Goal: Find specific page/section: Find specific page/section

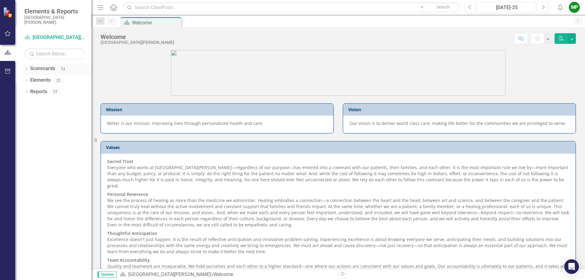
click at [24, 69] on icon "Dropdown" at bounding box center [26, 69] width 4 height 3
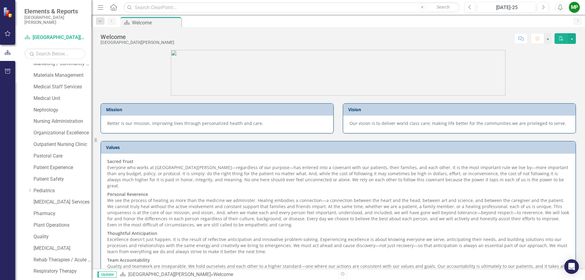
scroll to position [335, 0]
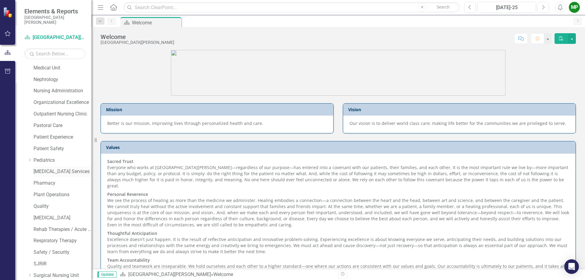
click at [62, 171] on link "[MEDICAL_DATA] Services" at bounding box center [62, 171] width 58 height 7
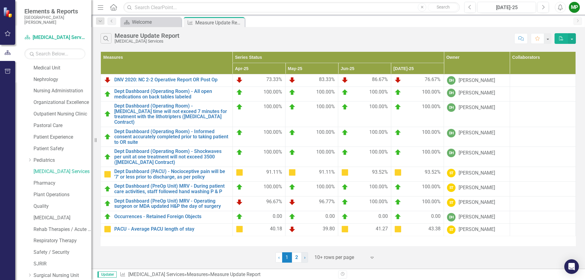
click at [305, 254] on span "›" at bounding box center [305, 257] width 2 height 6
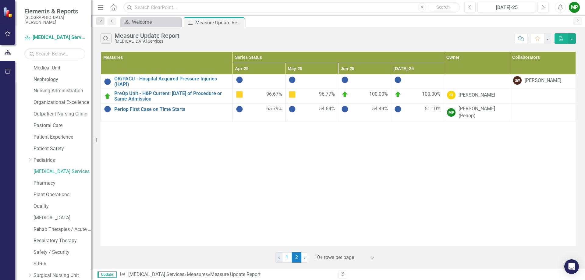
click at [278, 258] on span "‹" at bounding box center [279, 257] width 2 height 6
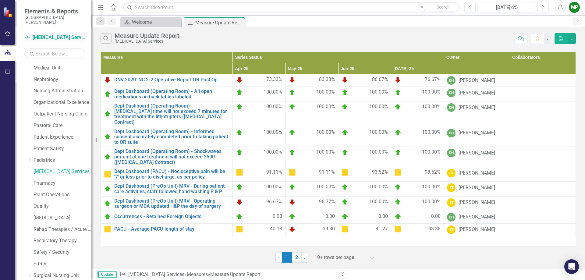
click at [60, 38] on link "Scorecard [MEDICAL_DATA] Services" at bounding box center [54, 37] width 61 height 7
click at [238, 24] on icon "Close" at bounding box center [239, 22] width 6 height 5
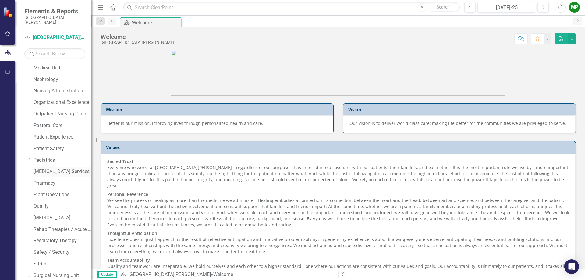
scroll to position [372, 0]
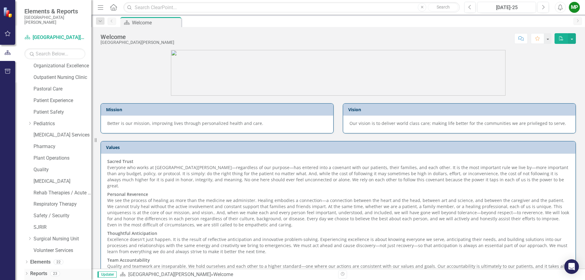
click at [33, 273] on link "Reports" at bounding box center [38, 273] width 17 height 7
click at [28, 273] on icon "Dropdown" at bounding box center [26, 273] width 4 height 3
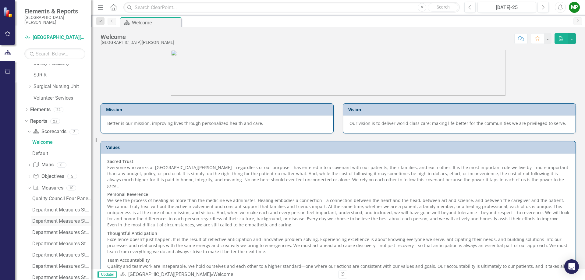
scroll to position [594, 0]
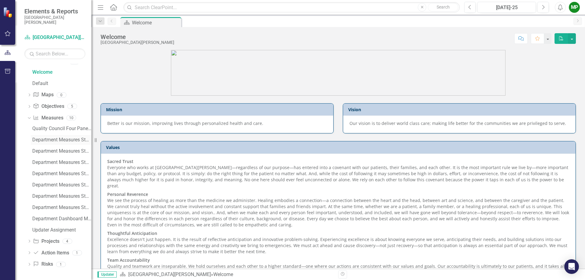
click at [72, 142] on div "Department Measures Standard Report" at bounding box center [61, 139] width 59 height 5
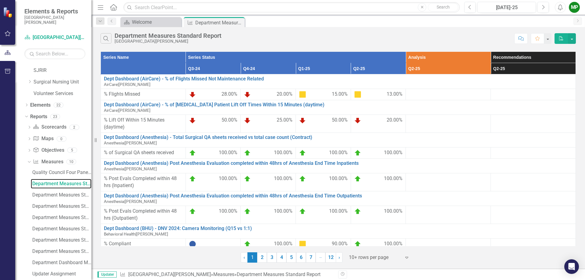
scroll to position [559, 0]
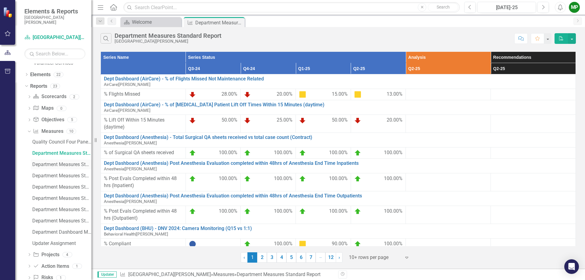
click at [60, 164] on div "Department Measures Standard Report (CFO)" at bounding box center [61, 164] width 59 height 5
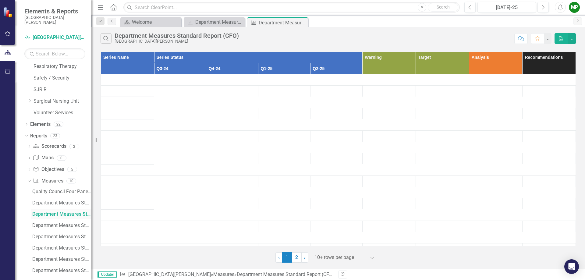
scroll to position [570, 0]
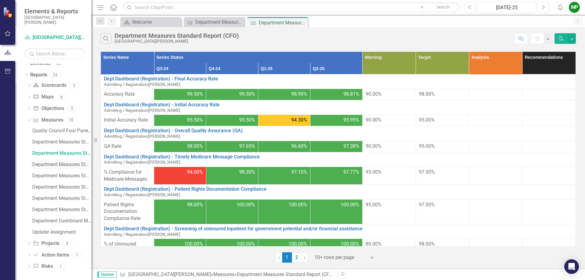
click at [60, 164] on div "Department Measures Standard Report (CNO)" at bounding box center [61, 164] width 59 height 5
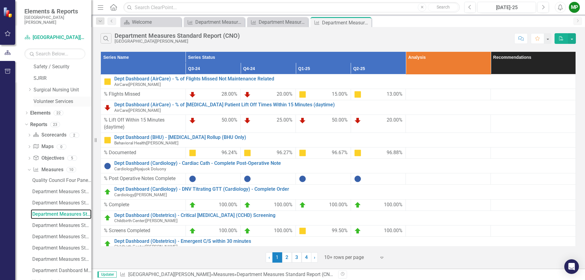
scroll to position [572, 0]
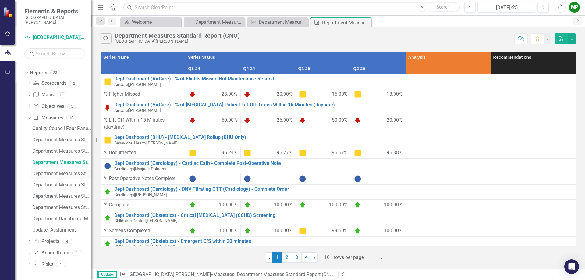
click at [68, 174] on div "Department Measures Standard Report (COO)" at bounding box center [61, 173] width 59 height 5
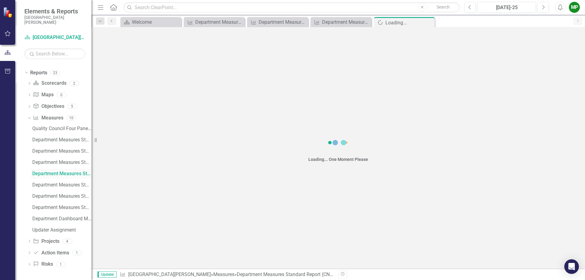
scroll to position [471, 0]
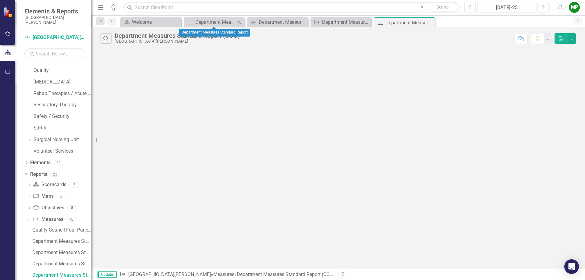
click at [240, 22] on icon "Close" at bounding box center [239, 22] width 6 height 5
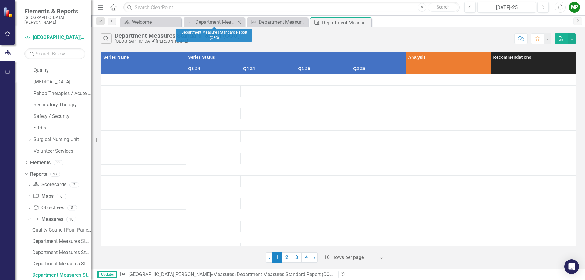
click at [240, 22] on icon "Close" at bounding box center [239, 22] width 6 height 5
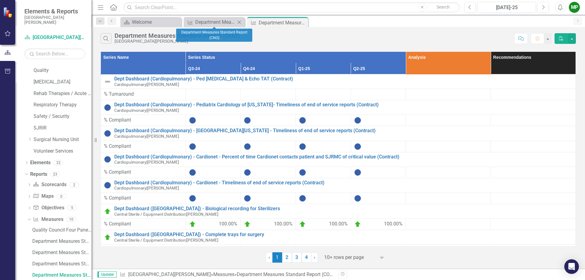
click at [240, 22] on icon "Close" at bounding box center [239, 22] width 6 height 5
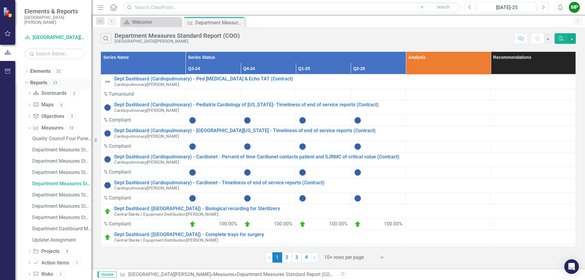
scroll to position [572, 0]
click at [67, 187] on div "Department Measures Standard Report (CMO)" at bounding box center [61, 184] width 59 height 5
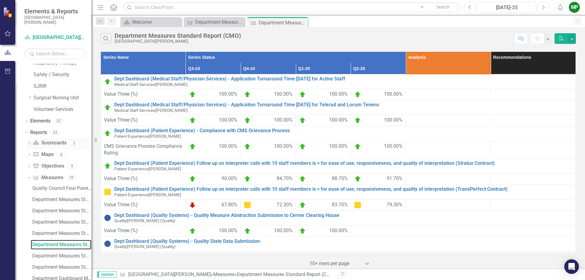
scroll to position [572, 0]
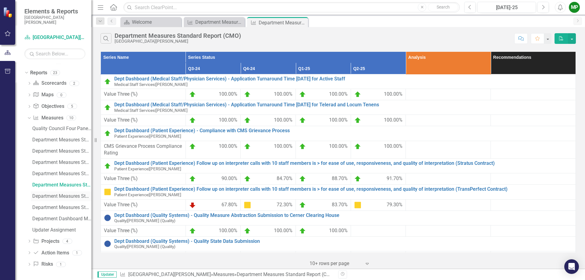
click at [63, 196] on div "Department Measures Standard Report (CHRO)" at bounding box center [61, 195] width 59 height 5
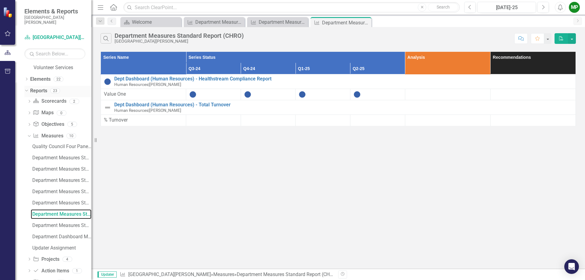
scroll to position [572, 0]
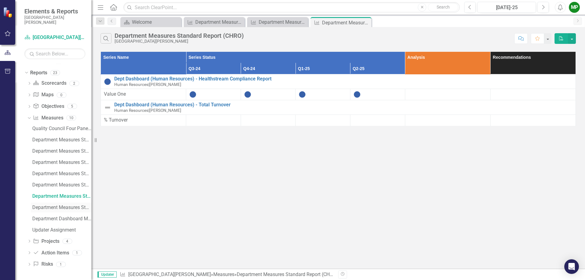
click at [58, 209] on div "Department Measures Standard Report (Other)" at bounding box center [61, 207] width 59 height 5
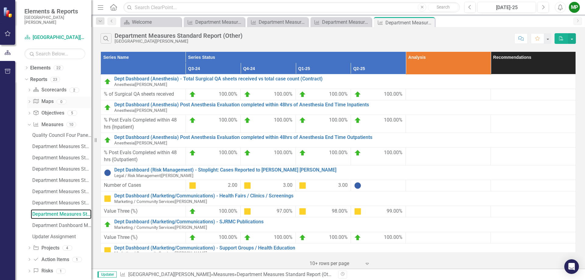
scroll to position [572, 0]
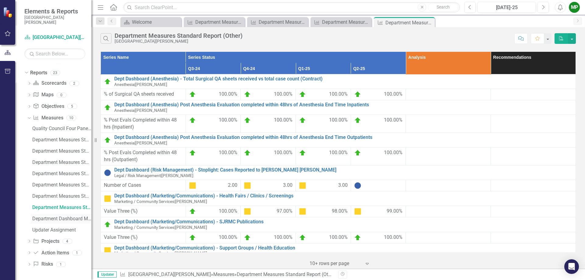
click at [65, 219] on div "Department Dashboard Measures Graphs" at bounding box center [61, 218] width 59 height 5
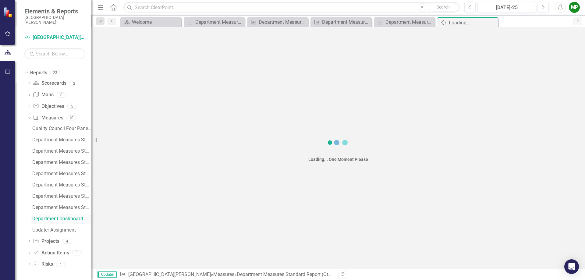
scroll to position [516, 0]
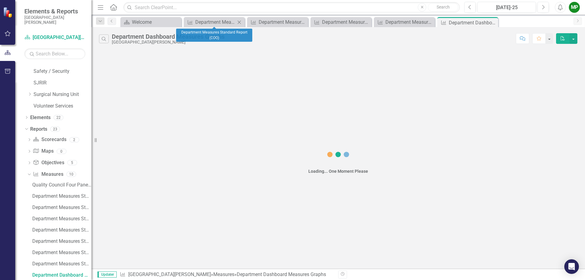
click at [238, 23] on icon "Close" at bounding box center [239, 22] width 6 height 5
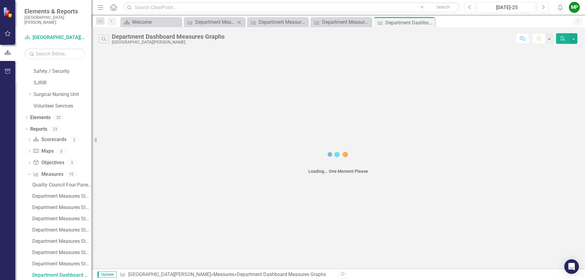
click at [238, 23] on icon "Close" at bounding box center [239, 22] width 6 height 5
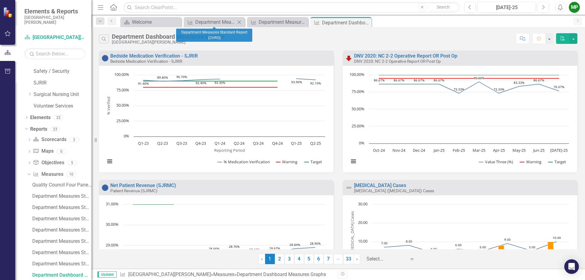
click at [238, 23] on icon "Close" at bounding box center [239, 22] width 6 height 5
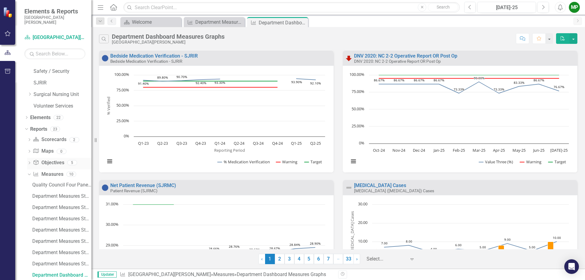
click at [30, 164] on icon "Dropdown" at bounding box center [29, 163] width 4 height 3
click at [30, 139] on icon "Dropdown" at bounding box center [29, 140] width 4 height 3
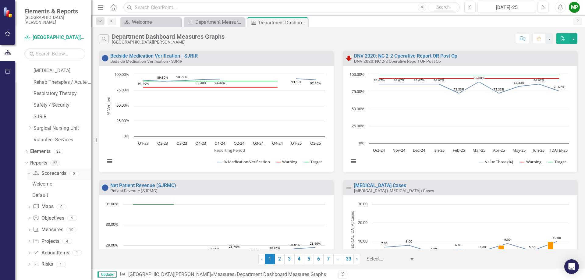
click at [30, 173] on icon "Dropdown" at bounding box center [28, 173] width 3 height 4
click at [27, 172] on icon "Dropdown" at bounding box center [26, 173] width 4 height 3
